Goal: Use online tool/utility: Utilize a website feature to perform a specific function

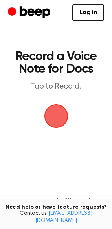
click at [63, 114] on span "button" at bounding box center [55, 116] width 27 height 27
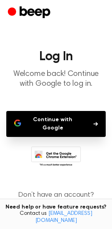
click at [63, 120] on button "Continue with Google" at bounding box center [56, 124] width 100 height 26
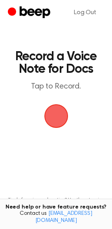
click at [57, 116] on span "button" at bounding box center [56, 116] width 28 height 28
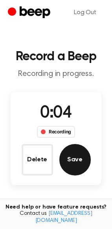
click at [74, 154] on button "Save" at bounding box center [74, 159] width 31 height 31
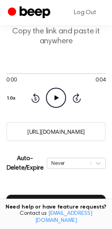
scroll to position [31, 0]
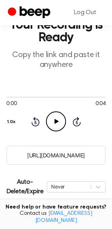
click at [49, 117] on icon "Play Audio" at bounding box center [56, 121] width 20 height 20
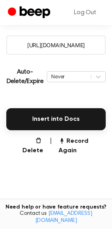
scroll to position [150, 0]
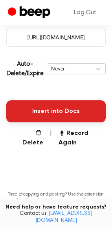
click at [65, 118] on button "Insert into Docs" at bounding box center [56, 111] width 100 height 22
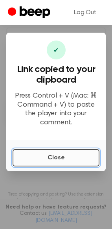
click at [63, 155] on button "Close" at bounding box center [56, 157] width 87 height 17
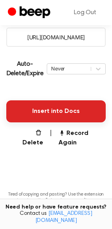
click at [54, 108] on button "Insert into Docs" at bounding box center [56, 111] width 100 height 22
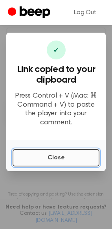
click at [66, 153] on button "Close" at bounding box center [56, 157] width 87 height 17
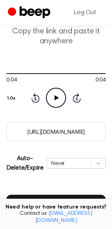
scroll to position [31, 0]
